Goal: Task Accomplishment & Management: Manage account settings

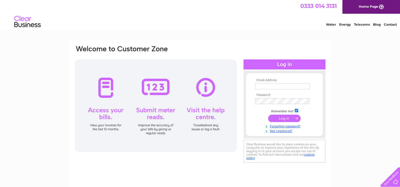
click at [267, 86] on input "text" at bounding box center [282, 87] width 54 height 6
type input "andrea.hodgson@btinternet.com"
click at [275, 119] on input "submit" at bounding box center [284, 118] width 33 height 7
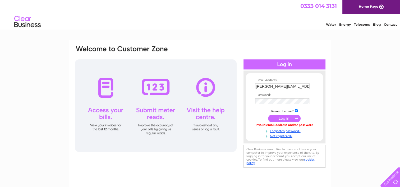
click at [279, 118] on input "submit" at bounding box center [284, 118] width 33 height 7
click at [245, 101] on div "Email Address: andrea.hodgson@btinternet.com Password:" at bounding box center [284, 107] width 82 height 63
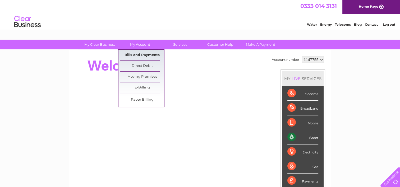
click at [145, 56] on link "Bills and Payments" at bounding box center [142, 55] width 44 height 11
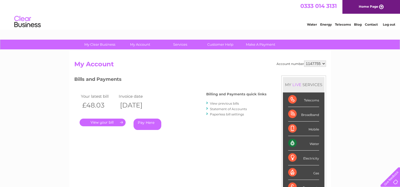
click at [115, 121] on link "." at bounding box center [103, 123] width 46 height 8
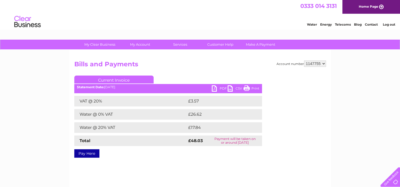
click at [221, 87] on link "PDF" at bounding box center [220, 89] width 16 height 8
